Goal: Task Accomplishment & Management: Use online tool/utility

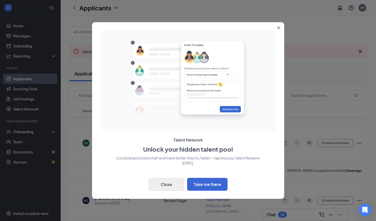
click at [167, 183] on button "Close" at bounding box center [166, 184] width 35 height 13
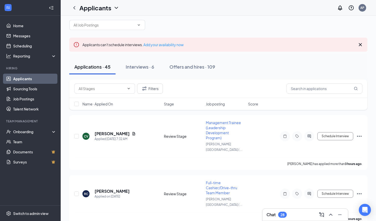
scroll to position [16, 0]
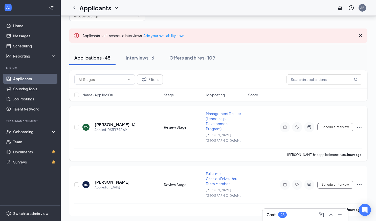
click at [221, 114] on span "Management Trainee (Leadership Development Program)" at bounding box center [223, 121] width 35 height 20
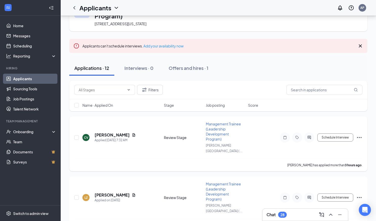
scroll to position [35, 0]
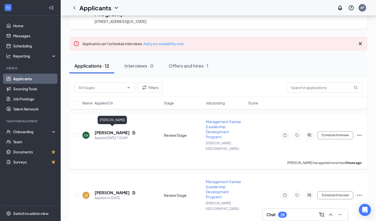
click at [116, 131] on h5 "[PERSON_NAME]" at bounding box center [112, 133] width 35 height 6
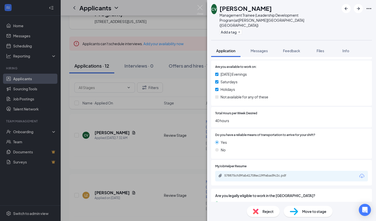
scroll to position [468, 0]
click at [261, 174] on div "578875cfd9fab41708ec19ffebad9c2c.pdf" at bounding box center [259, 176] width 71 height 4
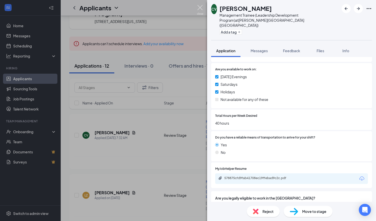
click at [200, 8] on img at bounding box center [200, 10] width 6 height 10
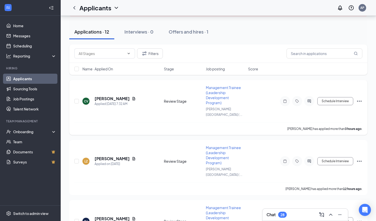
scroll to position [83, 0]
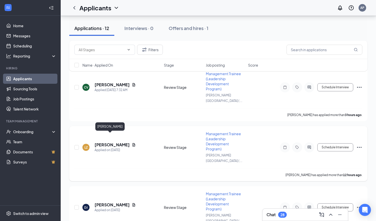
click at [100, 142] on h5 "[PERSON_NAME]" at bounding box center [112, 145] width 35 height 6
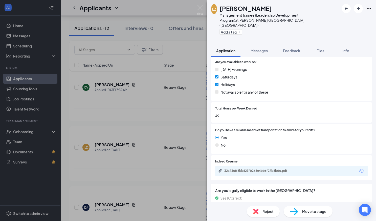
scroll to position [474, 0]
click at [236, 169] on div "32a73cff8bb623fb265e4bb6f27b8bdc.pdf" at bounding box center [259, 171] width 71 height 4
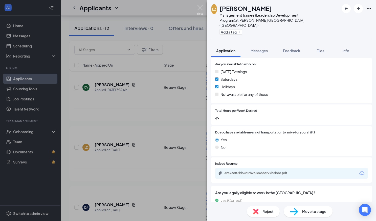
click at [200, 7] on img at bounding box center [200, 10] width 6 height 10
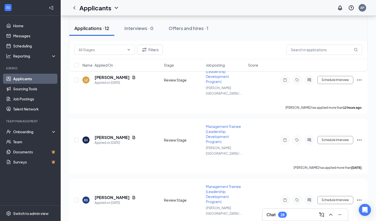
scroll to position [151, 0]
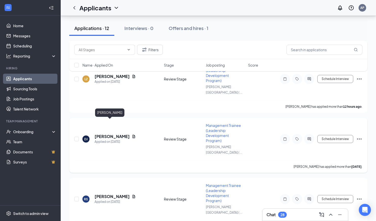
click at [104, 134] on h5 "[PERSON_NAME]" at bounding box center [112, 137] width 35 height 6
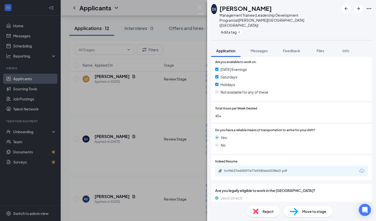
scroll to position [468, 0]
click at [261, 169] on div "bc96b37edd50f7e77a92806e62038e2f.pdf" at bounding box center [259, 171] width 71 height 4
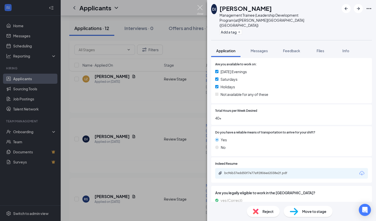
click at [200, 7] on img at bounding box center [200, 10] width 6 height 10
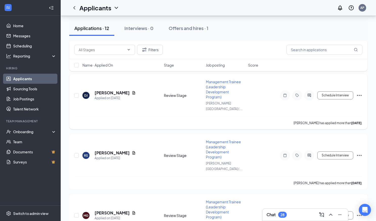
scroll to position [204, 0]
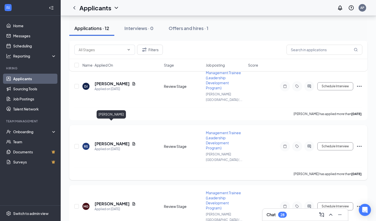
click at [108, 141] on h5 "[PERSON_NAME]" at bounding box center [112, 144] width 35 height 6
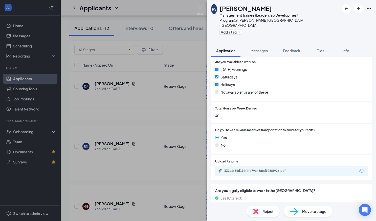
scroll to position [493, 0]
click at [250, 169] on div "332a1f84d194f4fc79a48acd9288f926.pdf" at bounding box center [259, 171] width 71 height 4
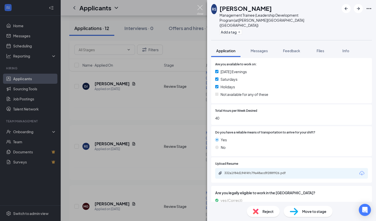
click at [199, 8] on img at bounding box center [200, 10] width 6 height 10
